Goal: Check status: Check status

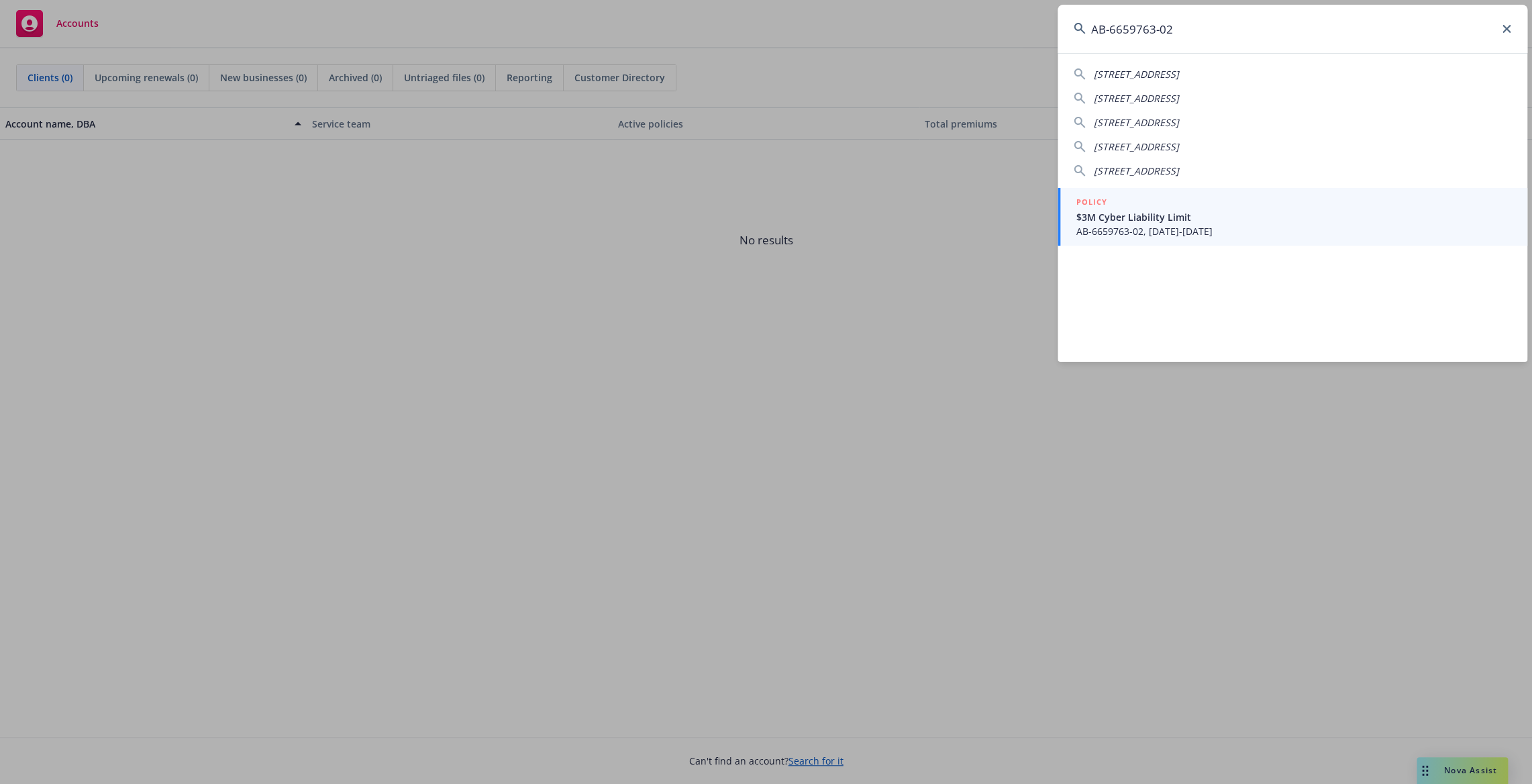
type input "AB-6659763-02"
click at [1143, 231] on span "AB-6659763-02, [DATE]-[DATE]" at bounding box center [1293, 231] width 435 height 14
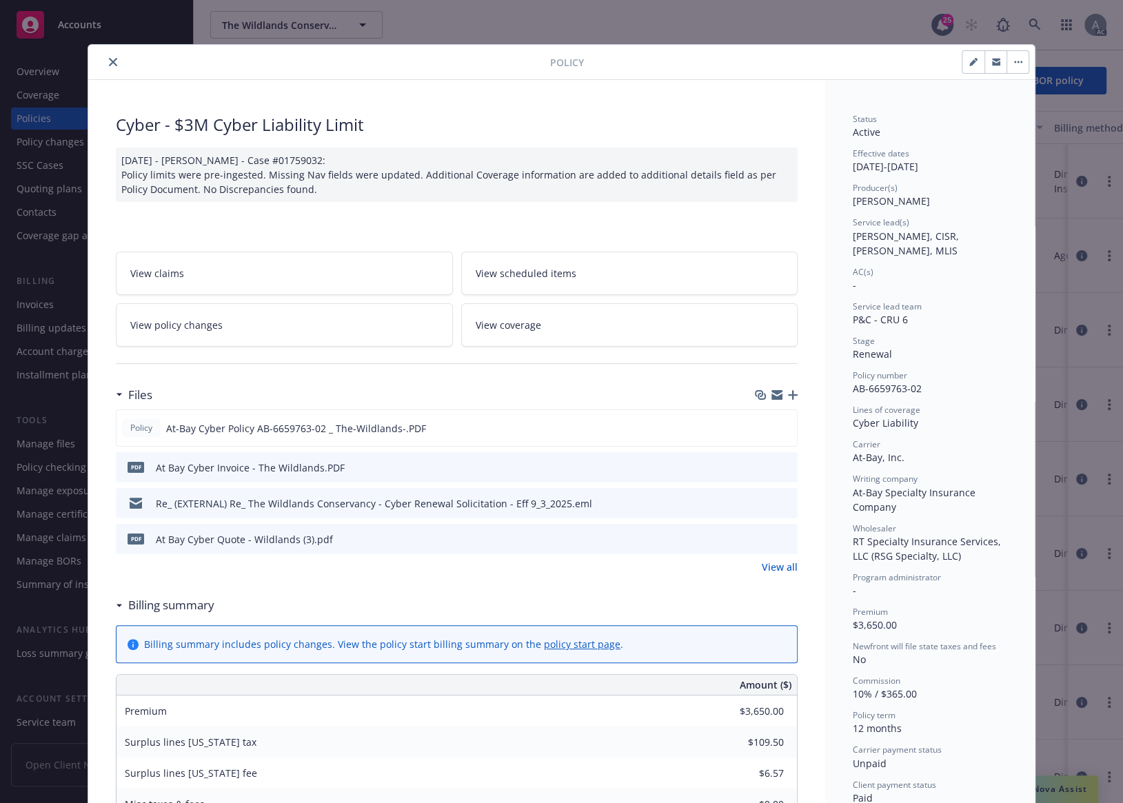
click at [109, 62] on icon "close" at bounding box center [113, 62] width 8 height 8
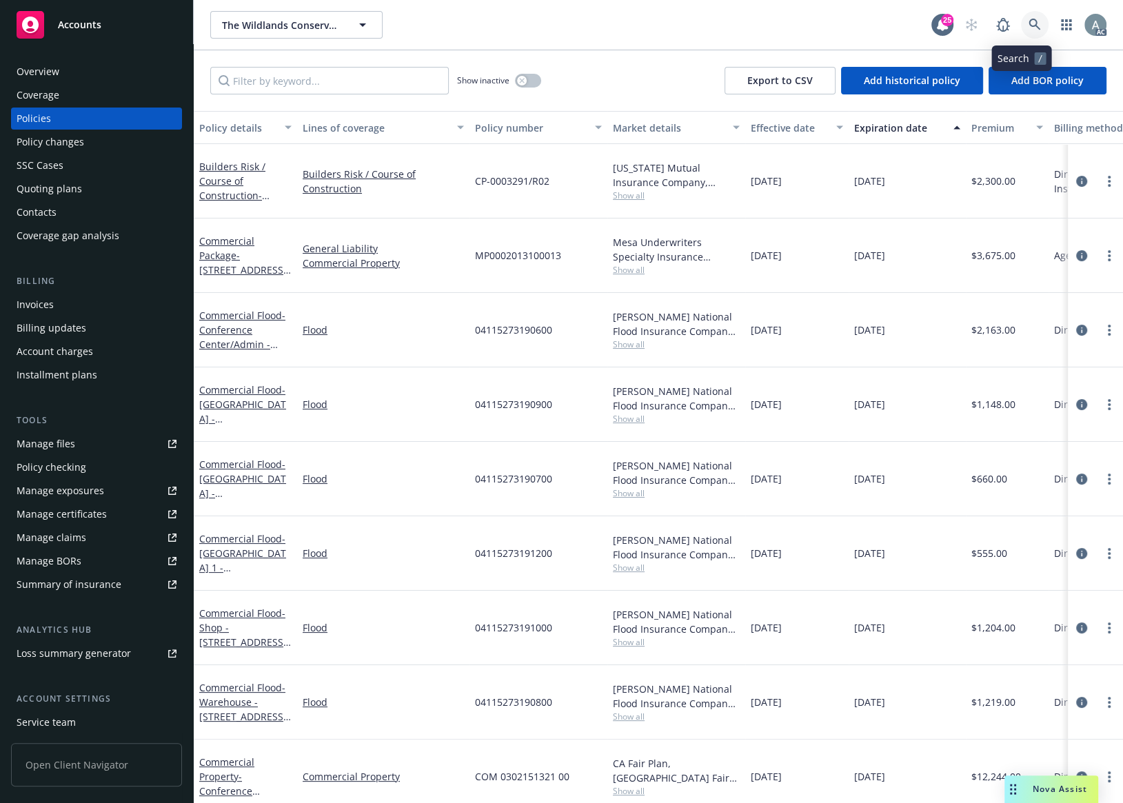
click at [1028, 21] on icon at bounding box center [1034, 25] width 12 height 12
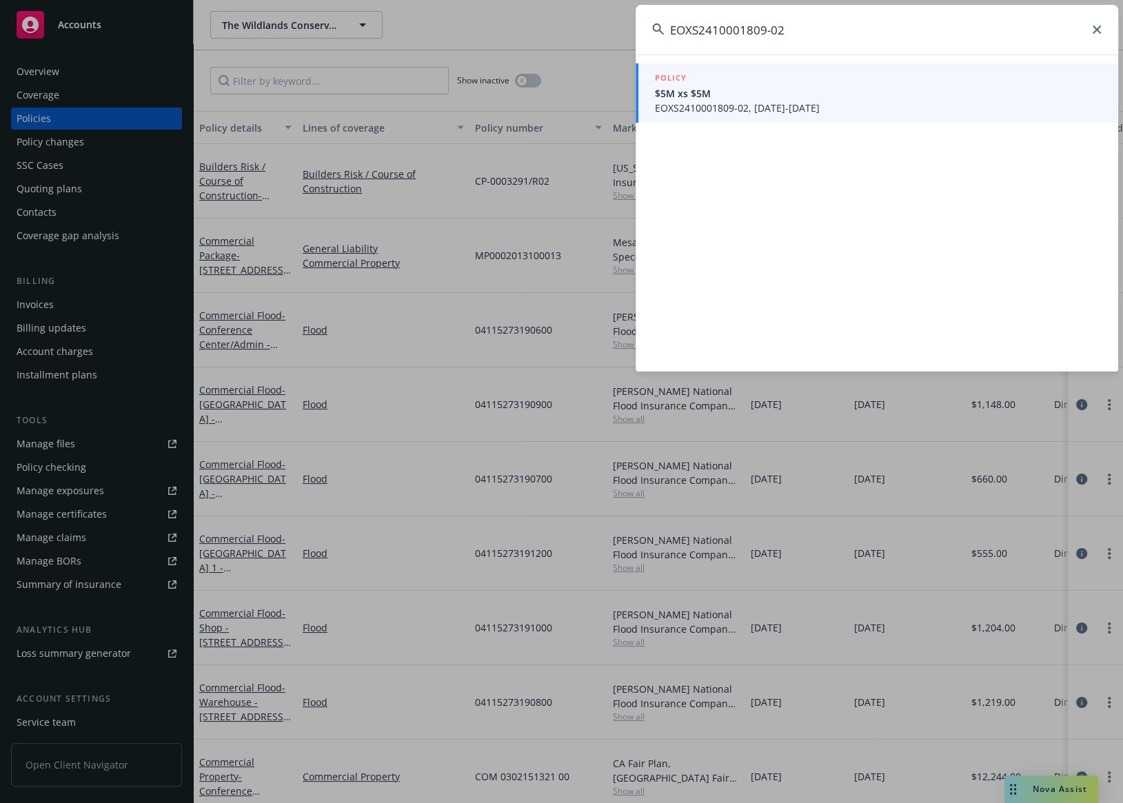
type input "EOXS2410001809-02"
click at [733, 99] on span "$5M xs $5M" at bounding box center [878, 93] width 447 height 14
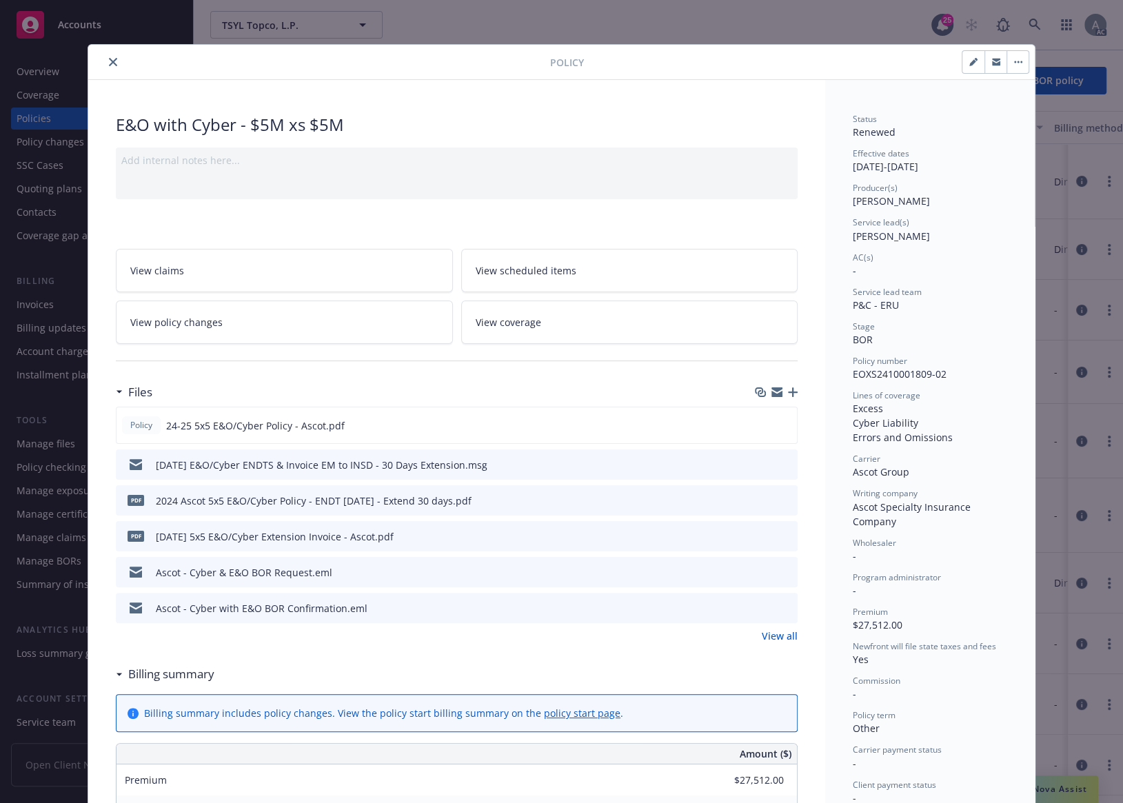
click at [226, 317] on link "View policy changes" at bounding box center [284, 321] width 337 height 43
